Goal: Task Accomplishment & Management: Manage account settings

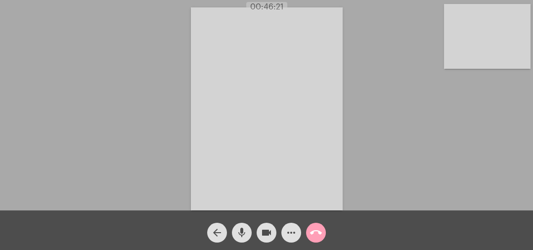
click at [317, 233] on mat-icon "call_end" at bounding box center [316, 232] width 12 height 12
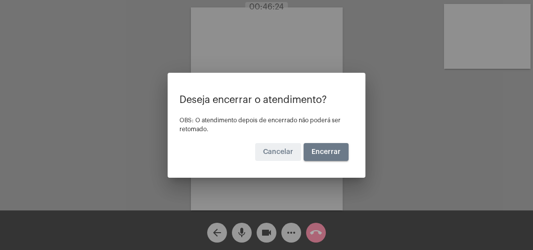
click at [327, 157] on button "Encerrar" at bounding box center [325, 152] width 45 height 18
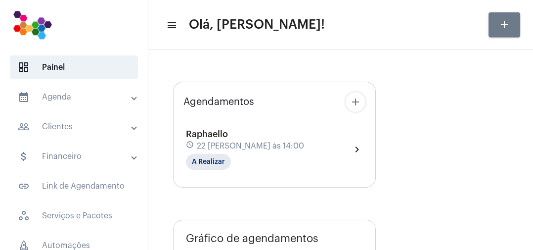
click at [291, 119] on div "[PERSON_NAME] schedule 22 [PERSON_NAME] às 14:00 A Realizar chevron_right" at bounding box center [274, 144] width 182 height 55
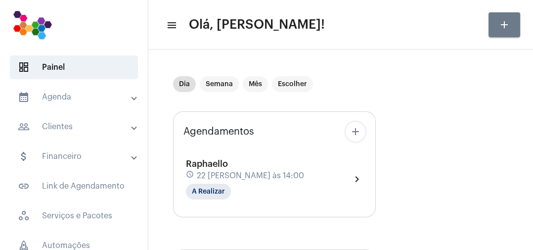
type input "[URL][DOMAIN_NAME]"
click at [215, 192] on mat-chip "A Realizar" at bounding box center [208, 191] width 45 height 16
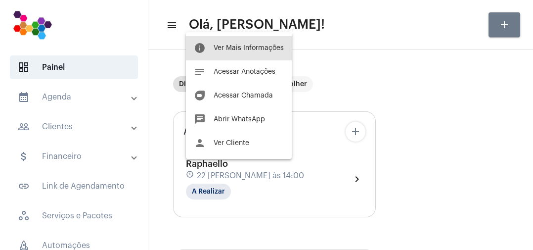
click at [259, 43] on button "info Ver Mais Informações" at bounding box center [239, 48] width 106 height 24
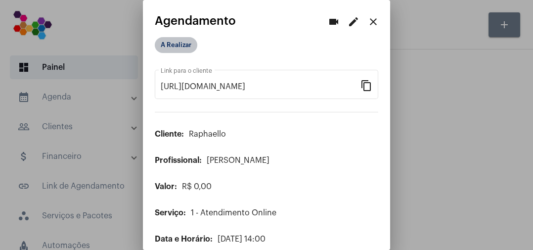
click at [191, 48] on mat-chip "A Realizar" at bounding box center [176, 45] width 43 height 16
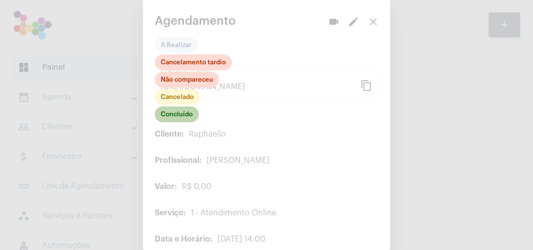
click at [187, 108] on mat-chip "Concluído" at bounding box center [177, 114] width 44 height 16
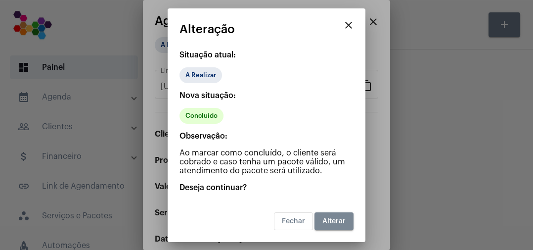
click at [339, 221] on span "Alterar" at bounding box center [333, 220] width 23 height 7
